Goal: Task Accomplishment & Management: Manage account settings

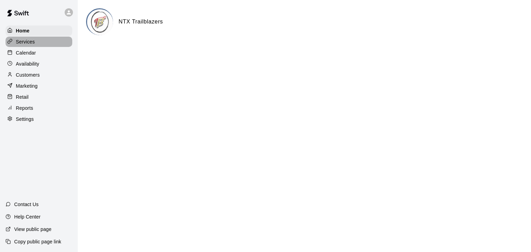
click at [28, 45] on p "Services" at bounding box center [25, 41] width 19 height 7
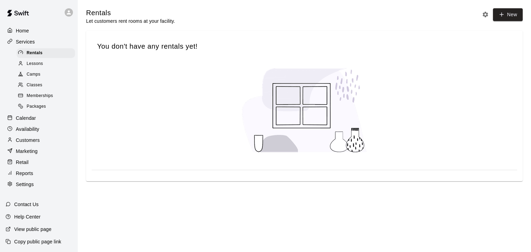
click at [37, 64] on span "Lessons" at bounding box center [35, 63] width 17 height 7
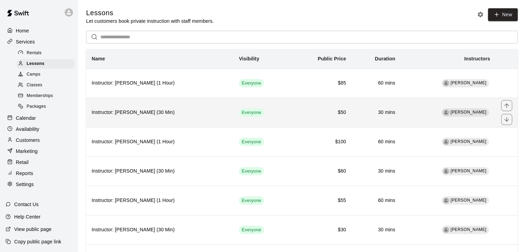
click at [210, 114] on h6 "Instructor: [PERSON_NAME] (30 Min)" at bounding box center [160, 113] width 136 height 8
